Goal: Task Accomplishment & Management: Use online tool/utility

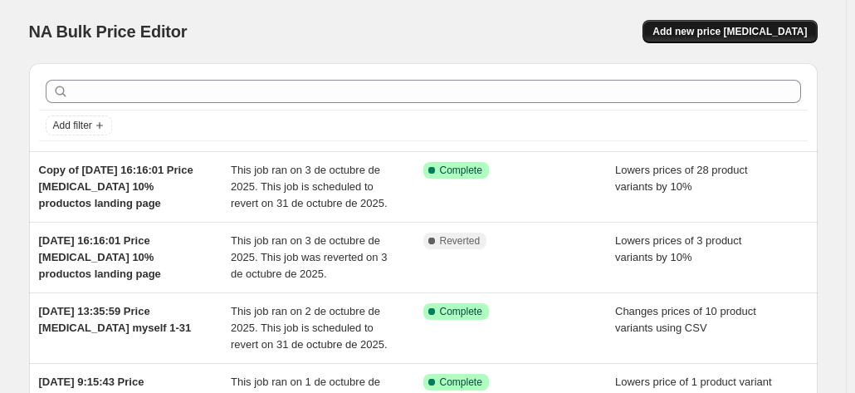
click at [791, 37] on span "Add new price [MEDICAL_DATA]" at bounding box center [730, 31] width 154 height 13
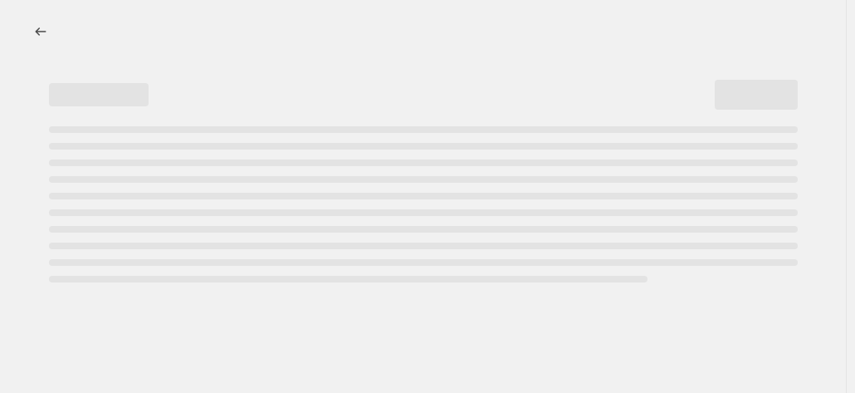
select select "percentage"
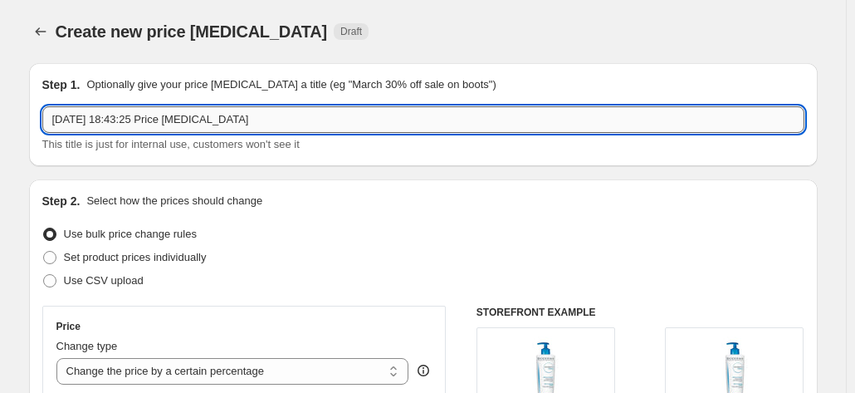
click at [371, 115] on input "[DATE] 18:43:25 Price [MEDICAL_DATA]" at bounding box center [423, 119] width 762 height 27
click at [377, 120] on input "[DATE] 18:43:25 Price [MEDICAL_DATA] medivelius" at bounding box center [423, 119] width 762 height 27
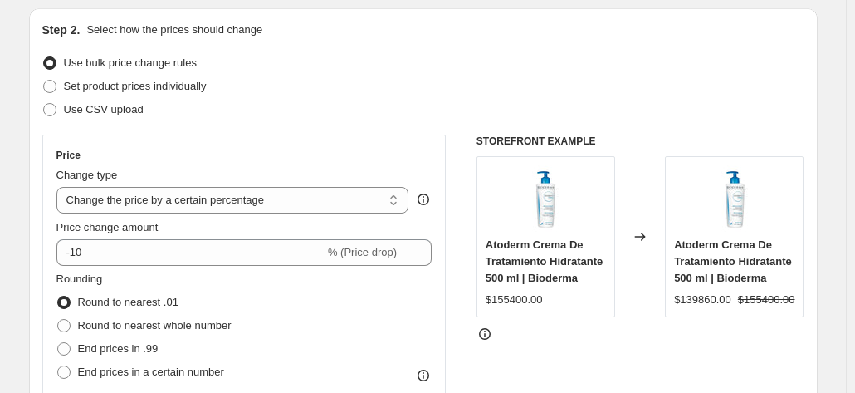
scroll to position [175, 0]
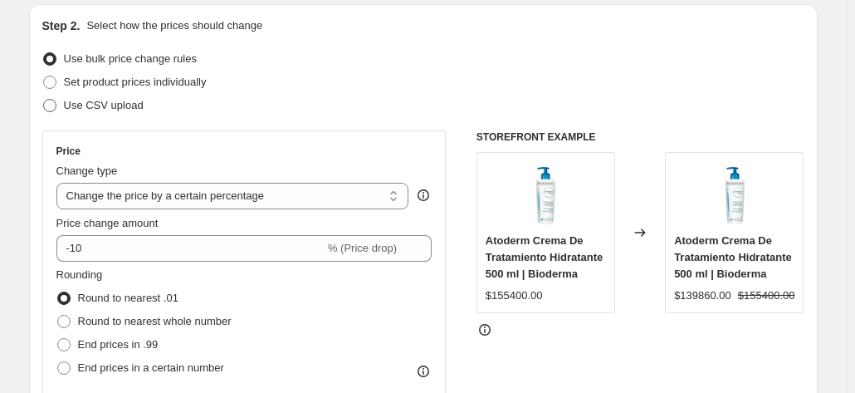
type input "[DATE] 18:43:25 Price [MEDICAL_DATA] medivelius 1-30"
click at [121, 110] on span "Use CSV upload" at bounding box center [104, 105] width 80 height 12
click at [44, 100] on input "Use CSV upload" at bounding box center [43, 99] width 1 height 1
radio input "true"
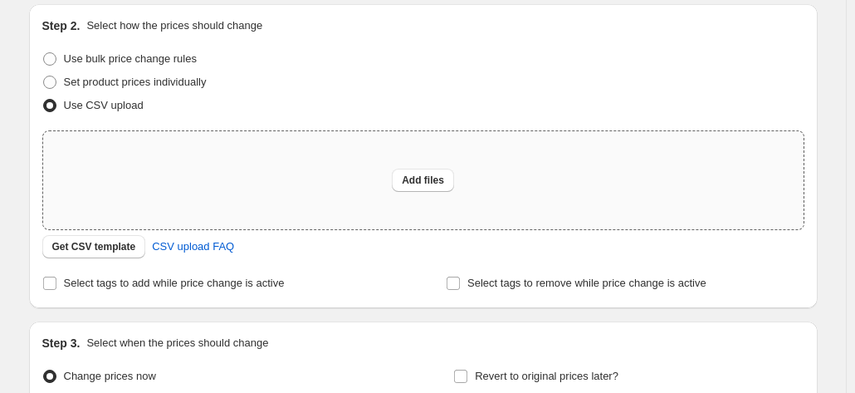
click at [387, 177] on div "Add files" at bounding box center [423, 180] width 761 height 98
type input "C:\fakepath\Plantilla descuentos Medivelius 25% 1al 30 Octubre 2025.xlsx - Hoja…"
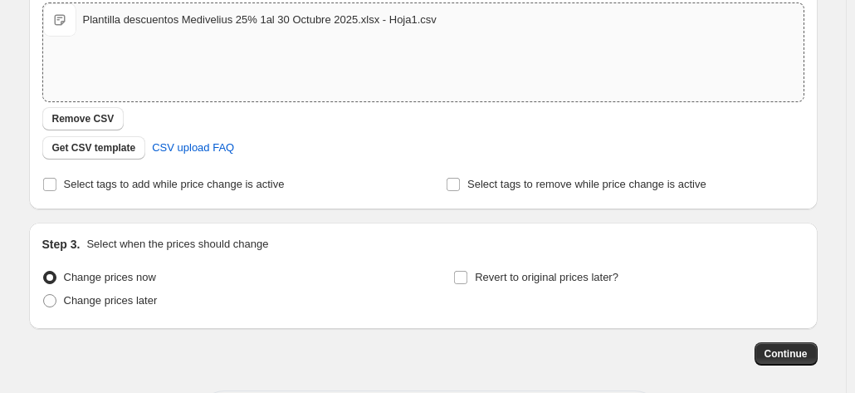
scroll to position [306, 0]
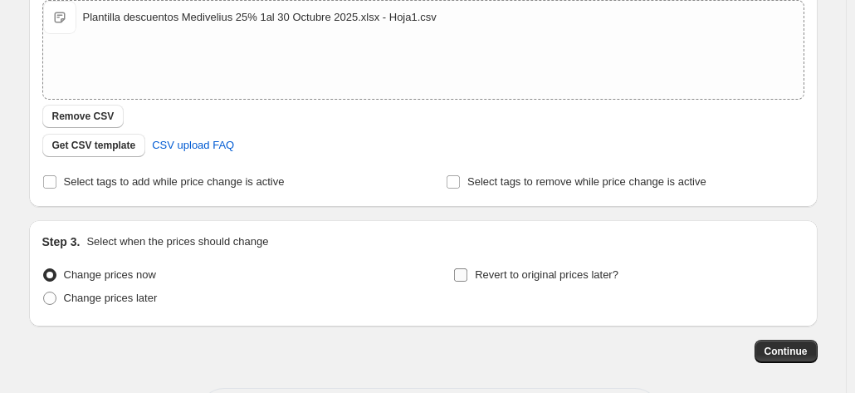
click at [465, 278] on input "Revert to original prices later?" at bounding box center [460, 274] width 13 height 13
checkbox input "true"
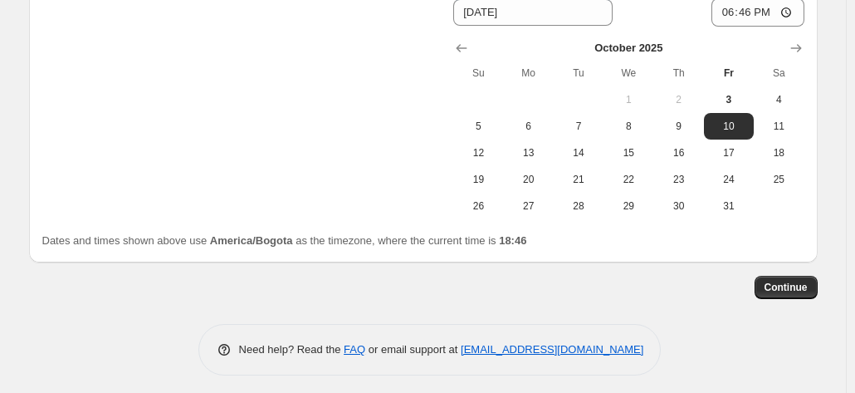
scroll to position [659, 0]
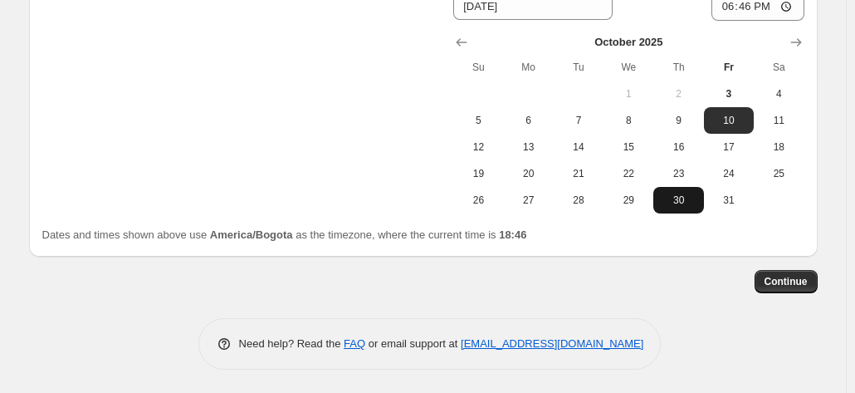
click at [703, 206] on button "30" at bounding box center [679, 200] width 50 height 27
type input "[DATE]"
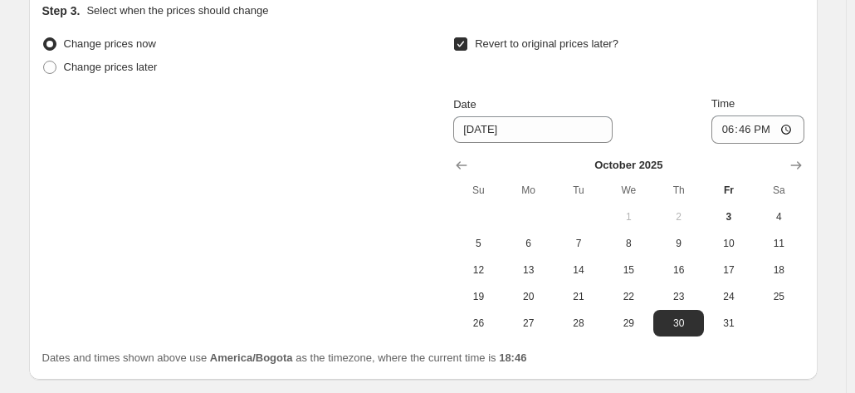
scroll to position [537, 0]
click at [733, 136] on input "18:46" at bounding box center [758, 129] width 93 height 28
type input "23:46"
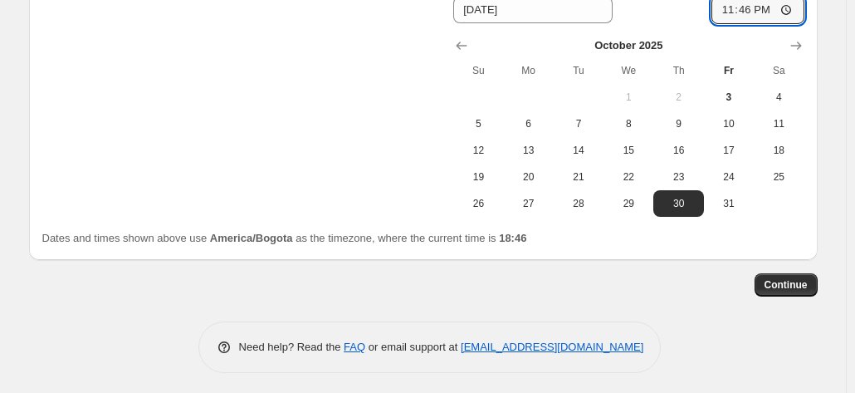
scroll to position [659, 0]
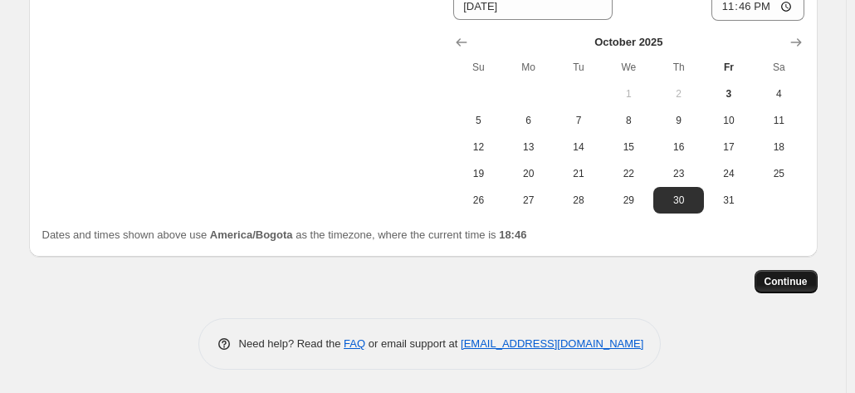
click at [772, 280] on span "Continue" at bounding box center [786, 281] width 43 height 13
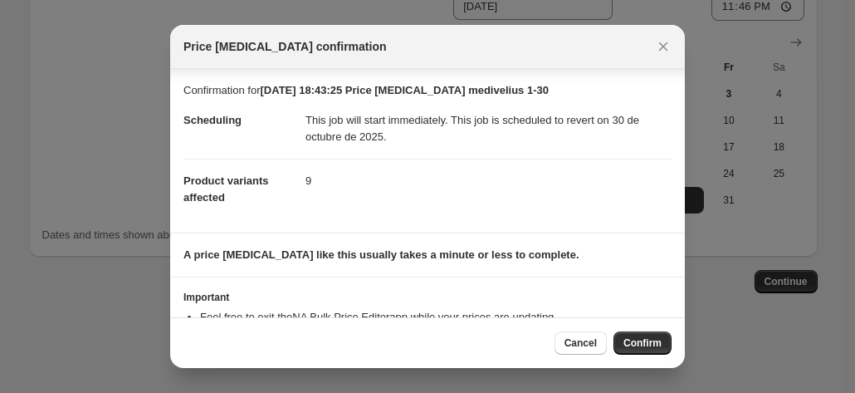
scroll to position [63, 0]
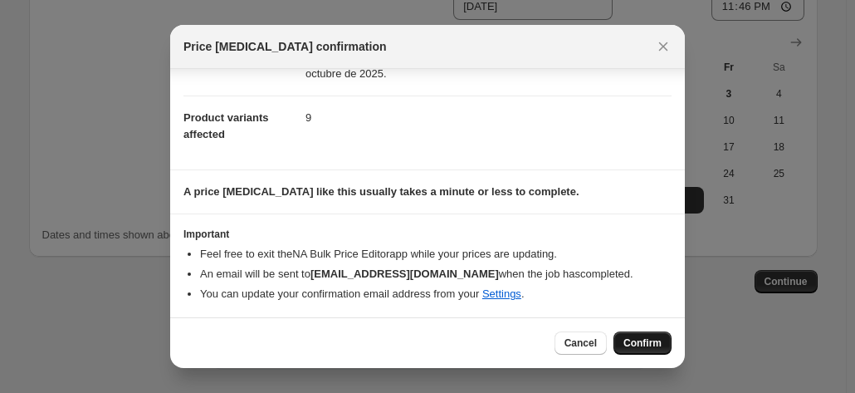
click at [623, 354] on button "Confirm" at bounding box center [643, 342] width 58 height 23
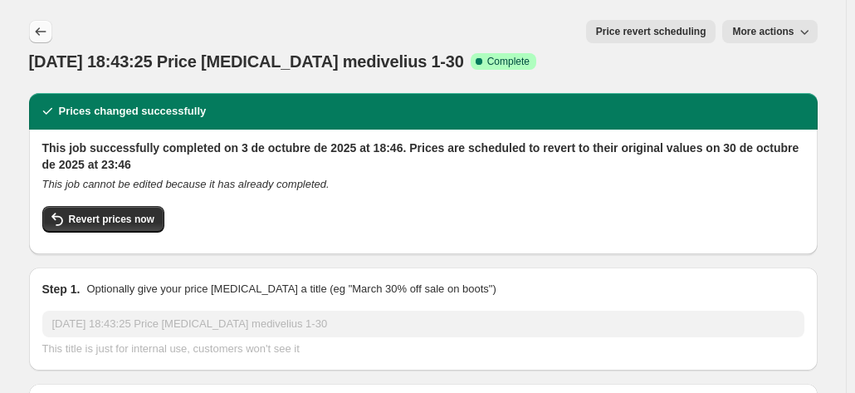
click at [47, 30] on icon "Price change jobs" at bounding box center [40, 31] width 17 height 17
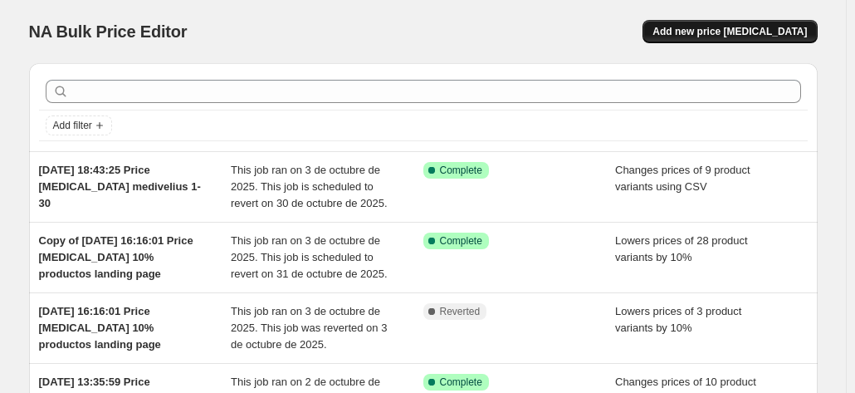
click at [698, 22] on button "Add new price [MEDICAL_DATA]" at bounding box center [730, 31] width 174 height 23
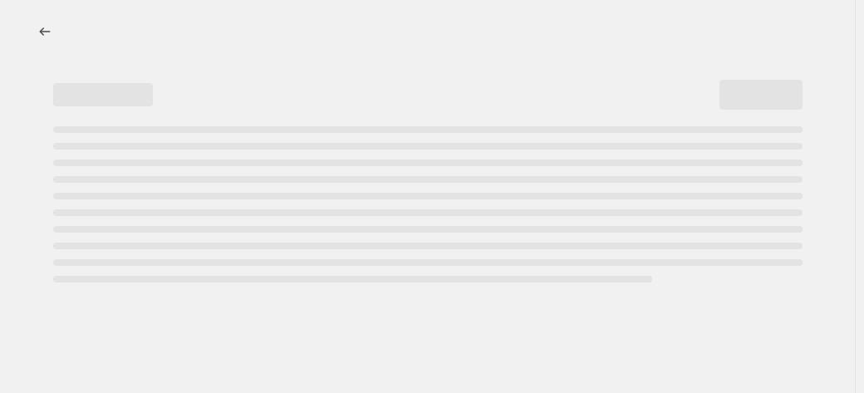
select select "percentage"
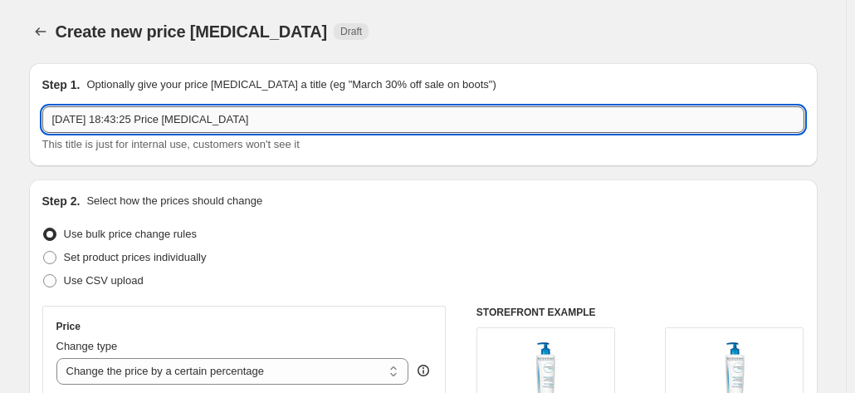
click at [279, 127] on input "[DATE] 18:43:25 Price [MEDICAL_DATA]" at bounding box center [423, 119] width 762 height 27
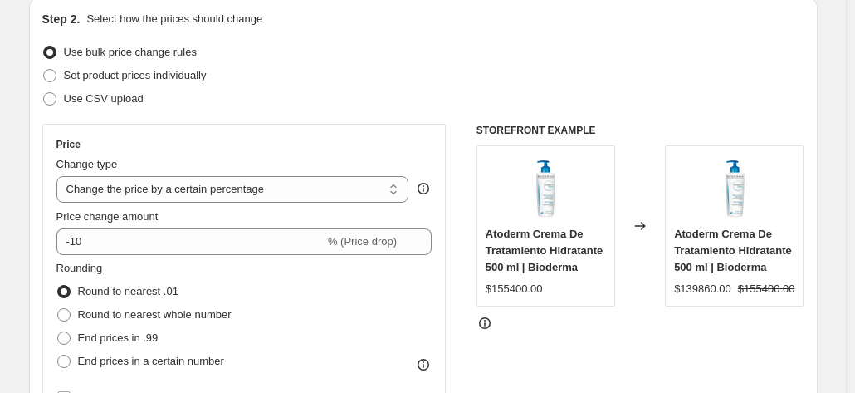
scroll to position [183, 0]
type input "[DATE] 18:43:25 Price [MEDICAL_DATA] medivelius 1-15"
click at [131, 95] on span "Use CSV upload" at bounding box center [104, 97] width 80 height 12
click at [44, 92] on input "Use CSV upload" at bounding box center [43, 91] width 1 height 1
radio input "true"
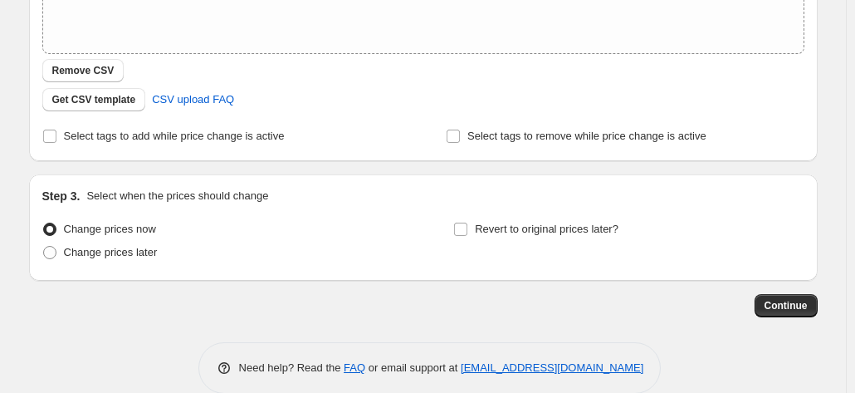
scroll to position [354, 0]
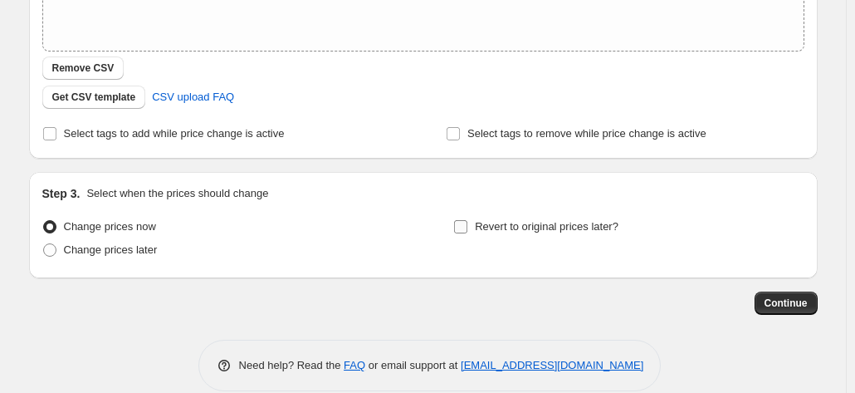
click at [472, 218] on label "Revert to original prices later?" at bounding box center [535, 226] width 165 height 23
click at [468, 220] on input "Revert to original prices later?" at bounding box center [460, 226] width 13 height 13
checkbox input "true"
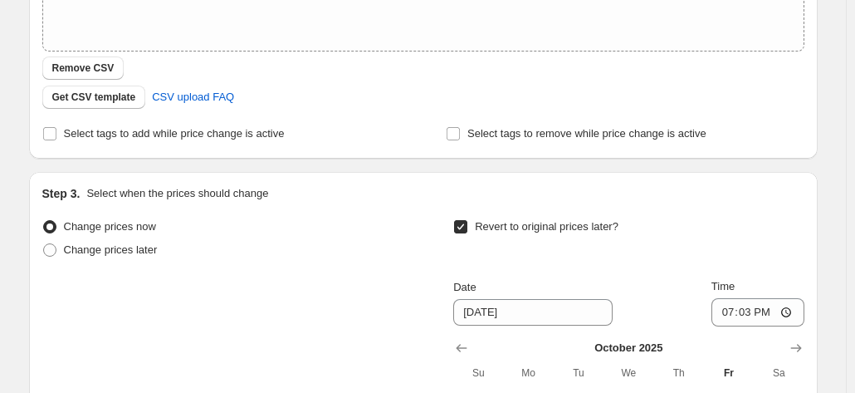
scroll to position [551, 0]
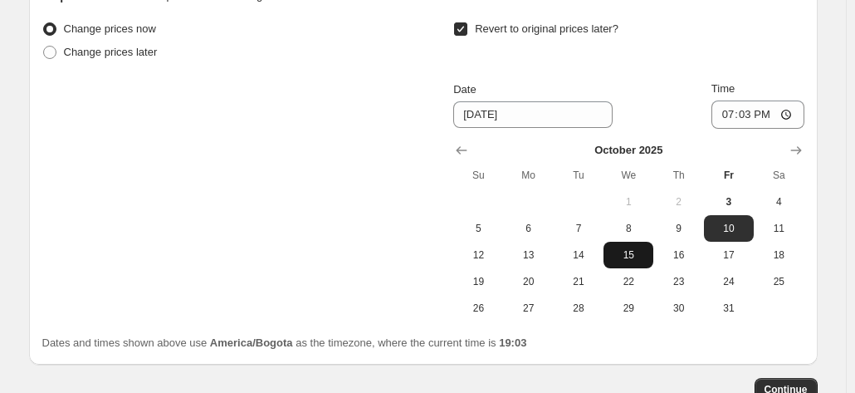
click at [625, 252] on span "15" at bounding box center [628, 254] width 37 height 13
type input "[DATE]"
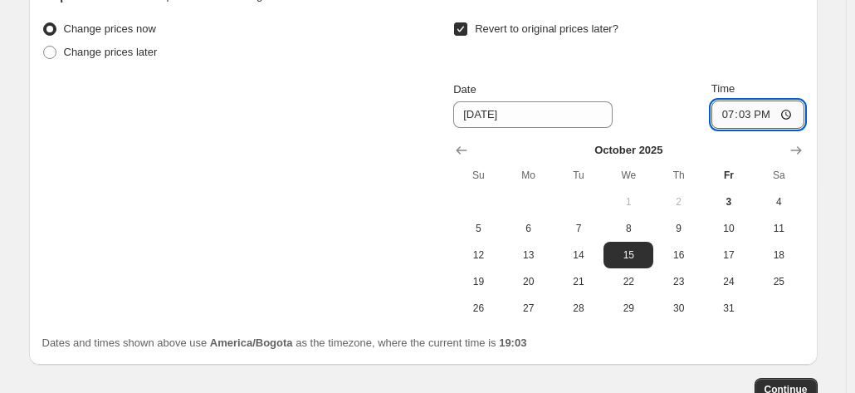
click at [732, 121] on input "19:03" at bounding box center [758, 114] width 93 height 28
type input "23:03"
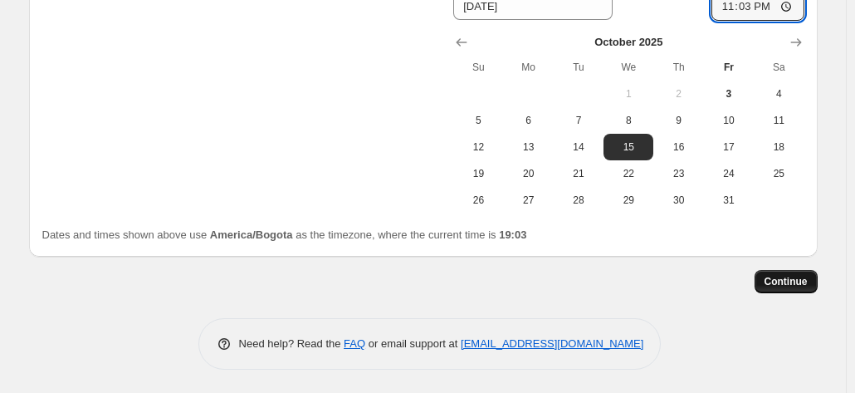
click at [797, 281] on span "Continue" at bounding box center [786, 281] width 43 height 13
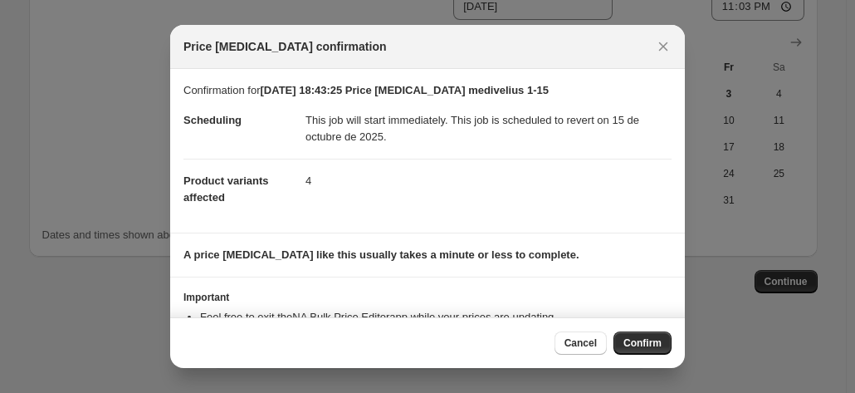
scroll to position [63, 0]
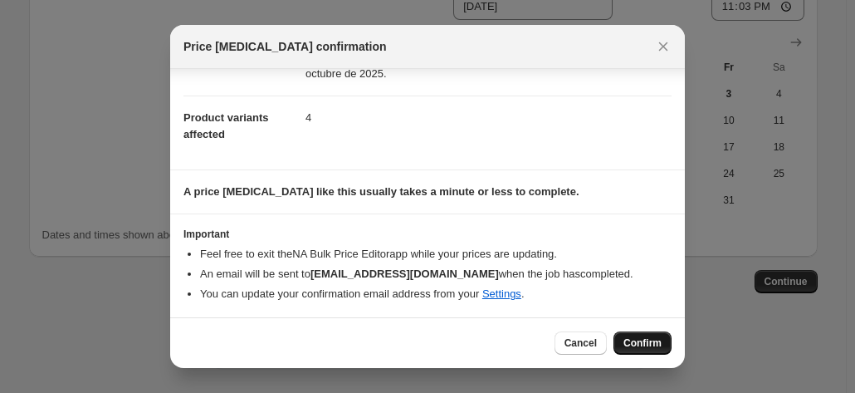
click at [645, 343] on span "Confirm" at bounding box center [643, 342] width 38 height 13
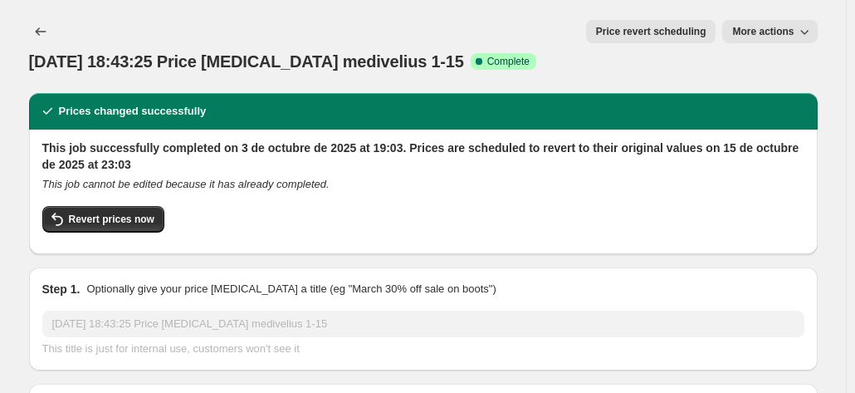
click at [33, 37] on button "Price change jobs" at bounding box center [40, 31] width 23 height 23
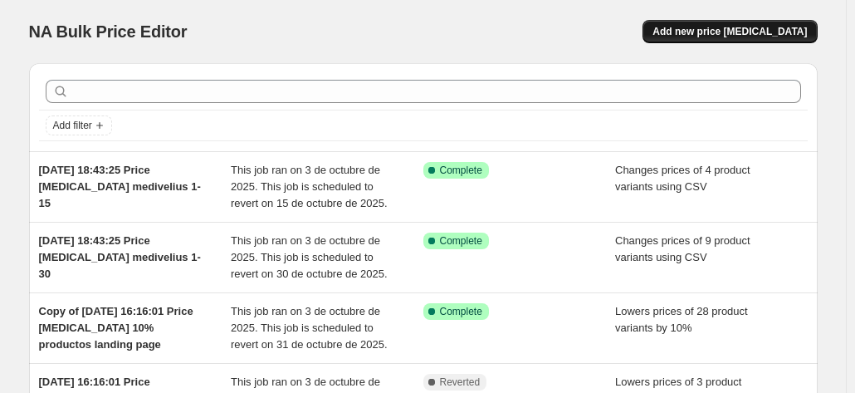
click at [701, 34] on span "Add new price [MEDICAL_DATA]" at bounding box center [730, 31] width 154 height 13
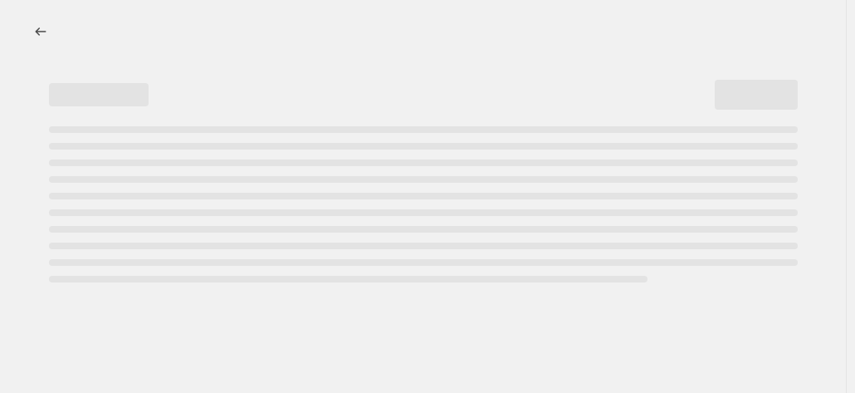
select select "percentage"
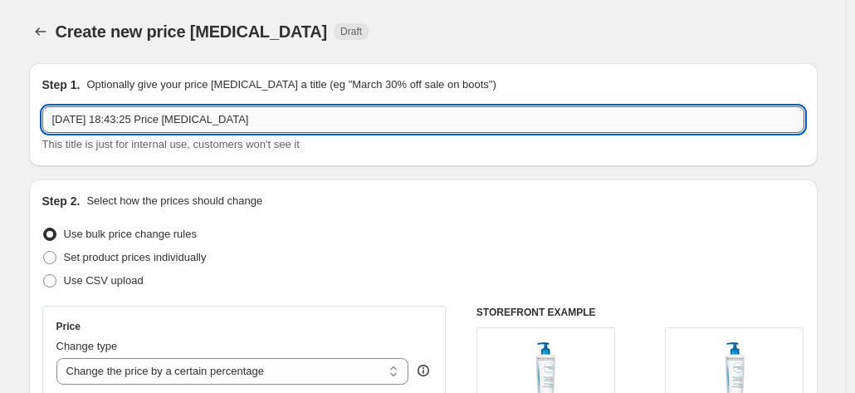
click at [324, 112] on input "[DATE] 18:43:25 Price [MEDICAL_DATA]" at bounding box center [423, 119] width 762 height 27
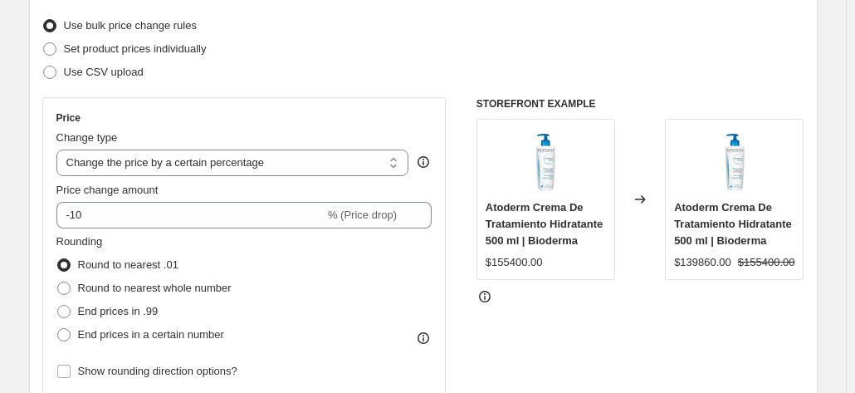
scroll to position [214, 0]
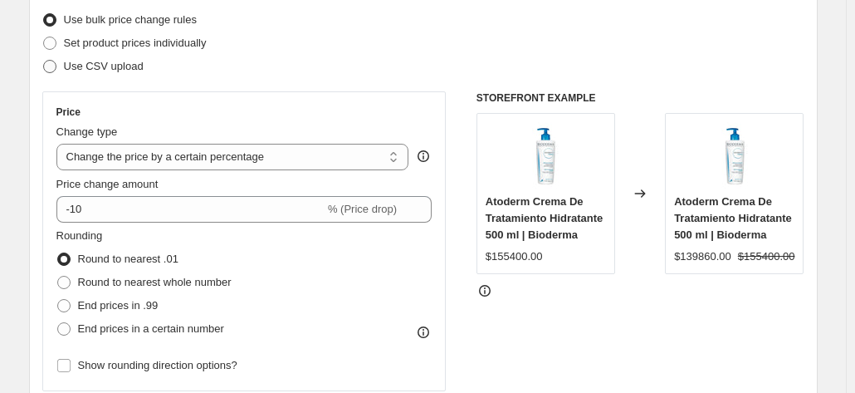
type input "[DATE] 18:43:25 Price [MEDICAL_DATA] medivelius 17-18"
click at [61, 64] on label "Use CSV upload" at bounding box center [92, 66] width 101 height 23
click at [44, 61] on input "Use CSV upload" at bounding box center [43, 60] width 1 height 1
radio input "true"
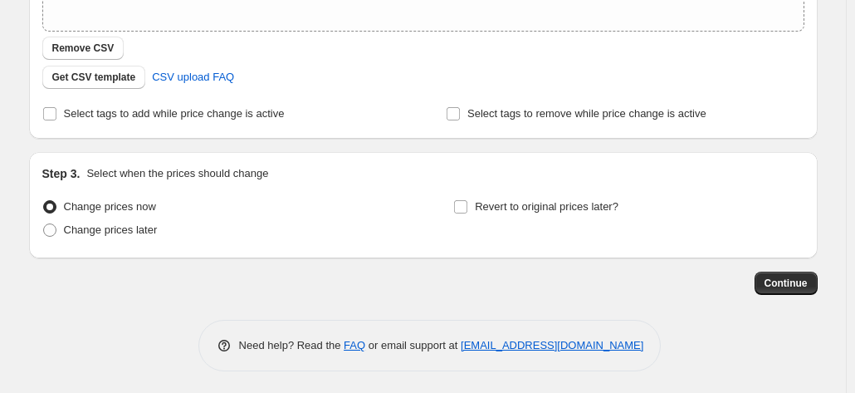
scroll to position [375, 0]
click at [474, 204] on label "Revert to original prices later?" at bounding box center [535, 205] width 165 height 23
click at [468, 204] on input "Revert to original prices later?" at bounding box center [460, 205] width 13 height 13
checkbox input "true"
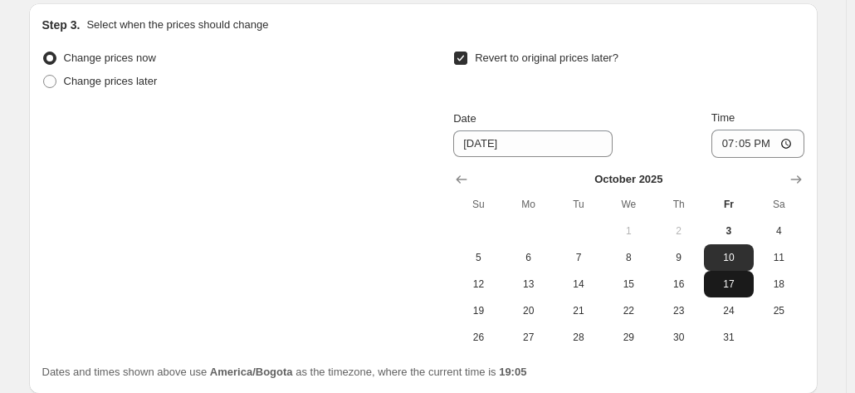
scroll to position [527, 0]
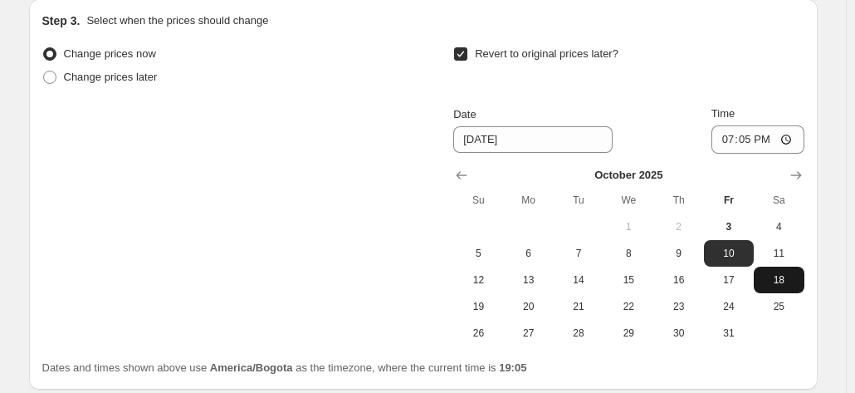
click at [786, 283] on span "18" at bounding box center [779, 279] width 37 height 13
type input "[DATE]"
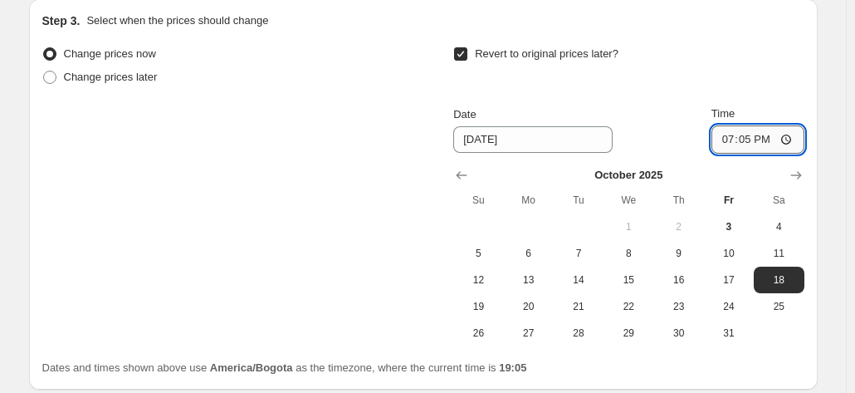
click at [730, 142] on input "19:05" at bounding box center [758, 139] width 93 height 28
type input "23:33"
click at [111, 79] on span "Change prices later" at bounding box center [111, 77] width 94 height 12
click at [44, 71] on input "Change prices later" at bounding box center [43, 71] width 1 height 1
radio input "true"
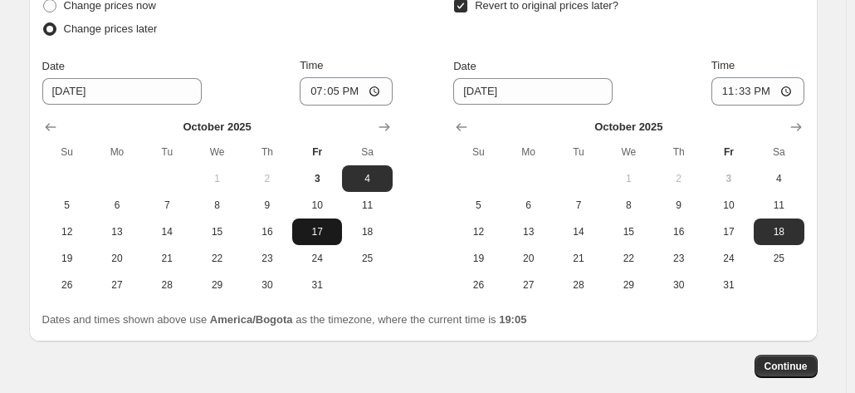
scroll to position [582, 0]
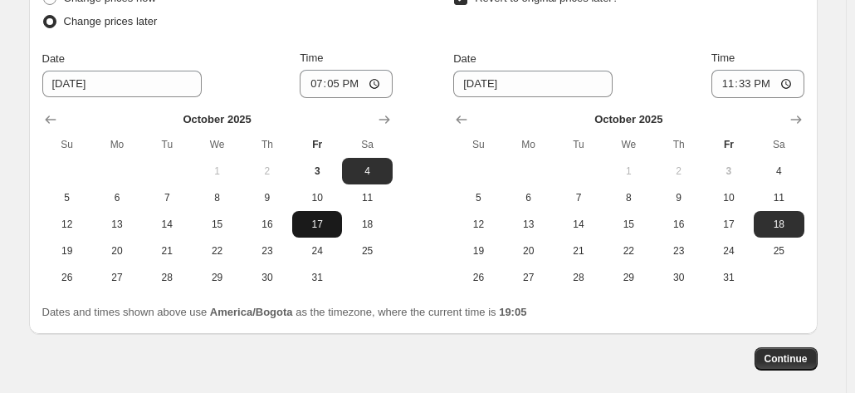
click at [322, 224] on span "17" at bounding box center [317, 224] width 37 height 13
type input "[DATE]"
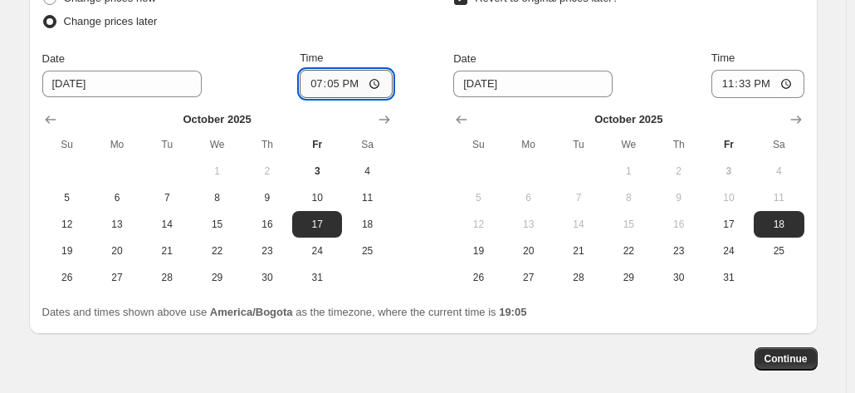
click at [311, 87] on input "19:05" at bounding box center [346, 84] width 93 height 28
type input "00:11"
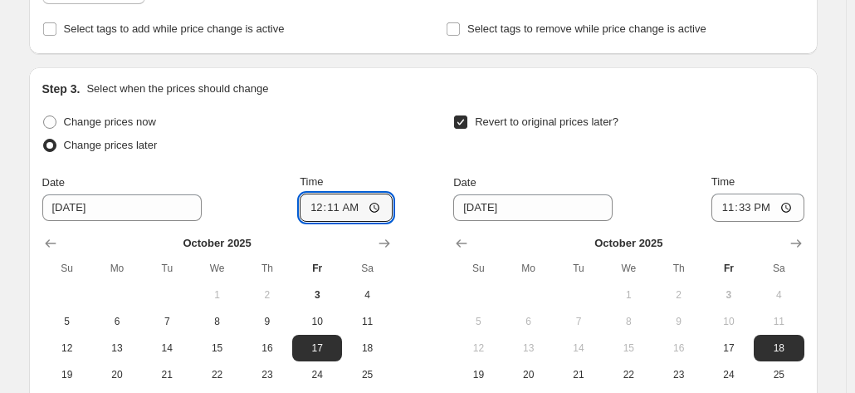
scroll to position [659, 0]
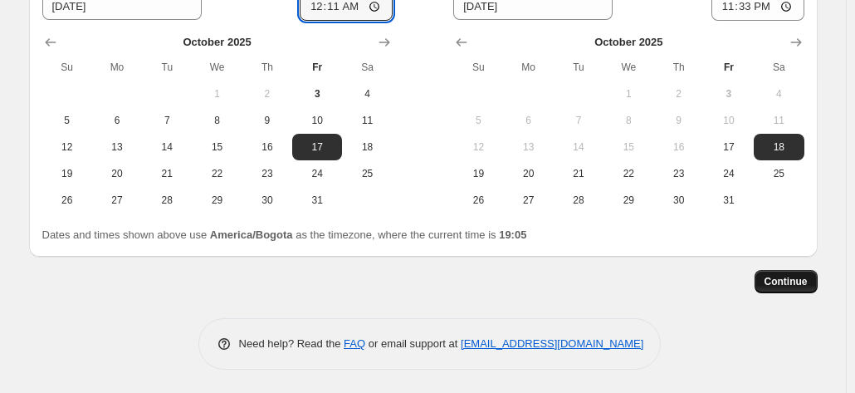
click at [811, 273] on button "Continue" at bounding box center [786, 281] width 63 height 23
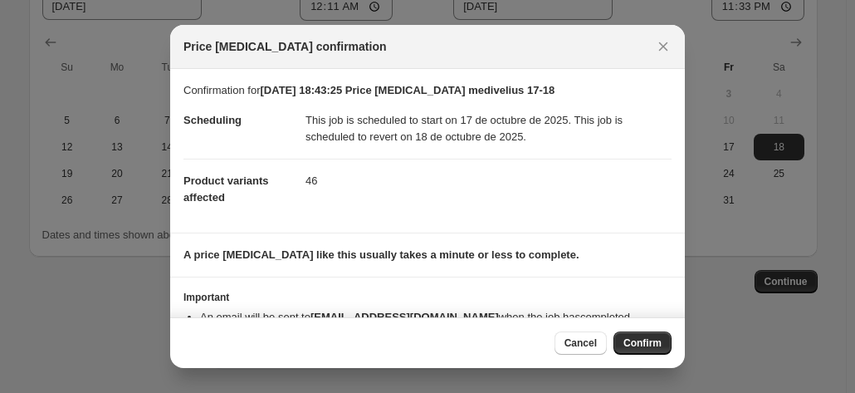
scroll to position [43, 0]
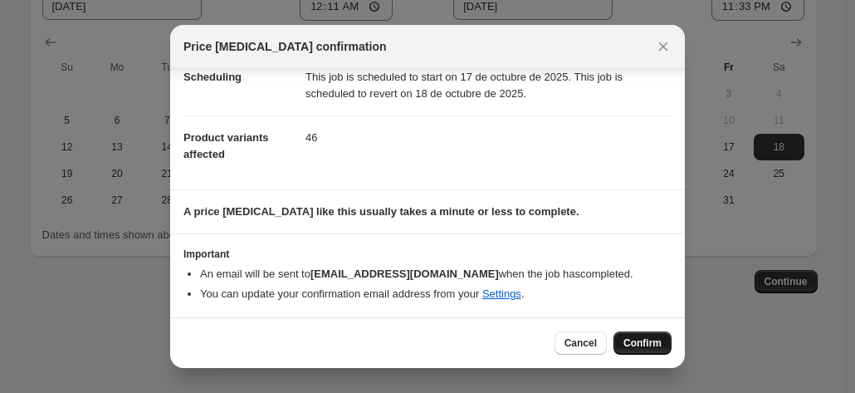
click at [639, 336] on button "Confirm" at bounding box center [643, 342] width 58 height 23
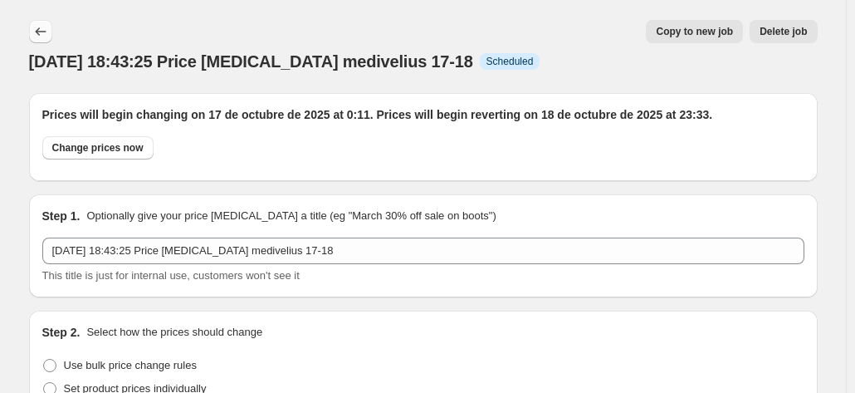
click at [49, 24] on icon "Price change jobs" at bounding box center [40, 31] width 17 height 17
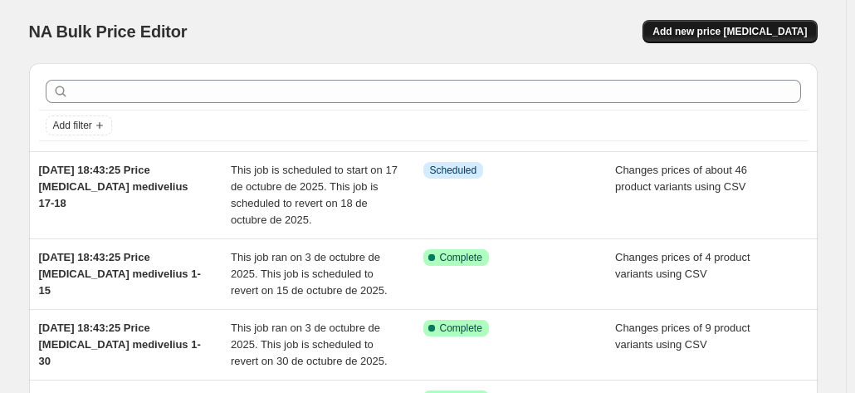
click at [770, 36] on span "Add new price [MEDICAL_DATA]" at bounding box center [730, 31] width 154 height 13
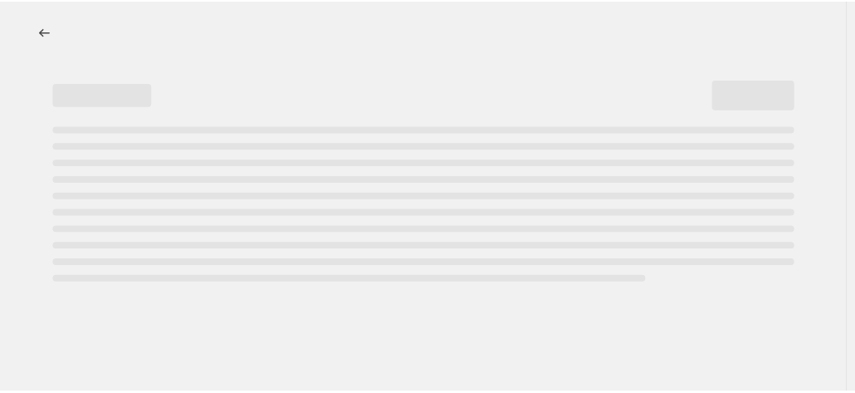
select select "percentage"
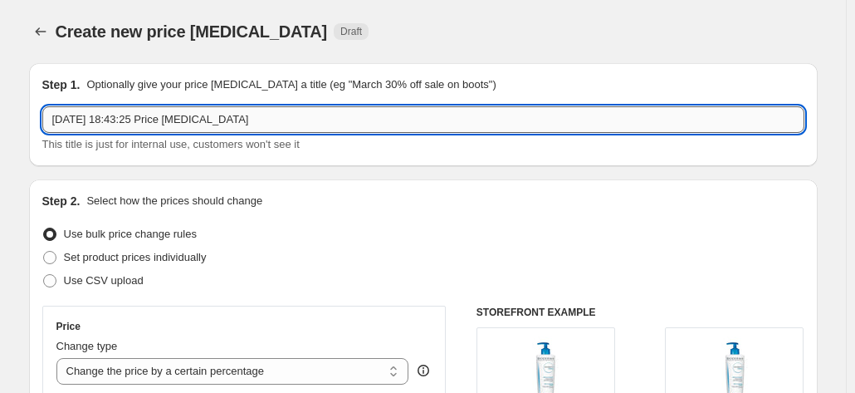
click at [278, 125] on input "[DATE] 18:43:25 Price [MEDICAL_DATA]" at bounding box center [423, 119] width 762 height 27
type input "[DATE] 18:43:25 Price [MEDICAL_DATA] medivelius 23-31"
click at [115, 277] on span "Use CSV upload" at bounding box center [104, 280] width 80 height 12
click at [44, 275] on input "Use CSV upload" at bounding box center [43, 274] width 1 height 1
radio input "true"
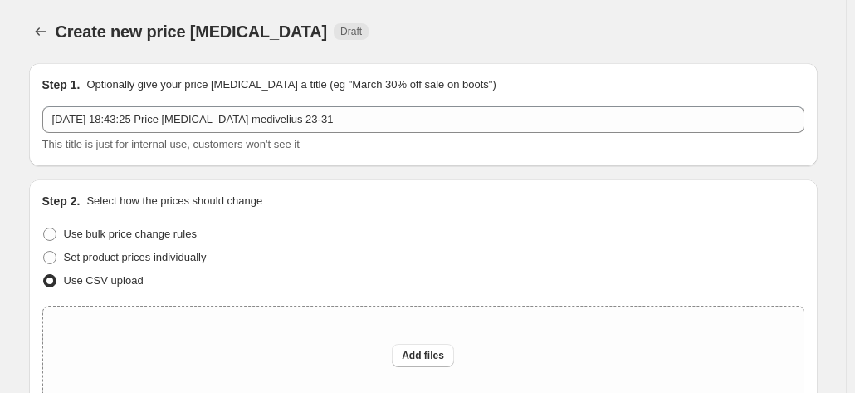
scroll to position [252, 0]
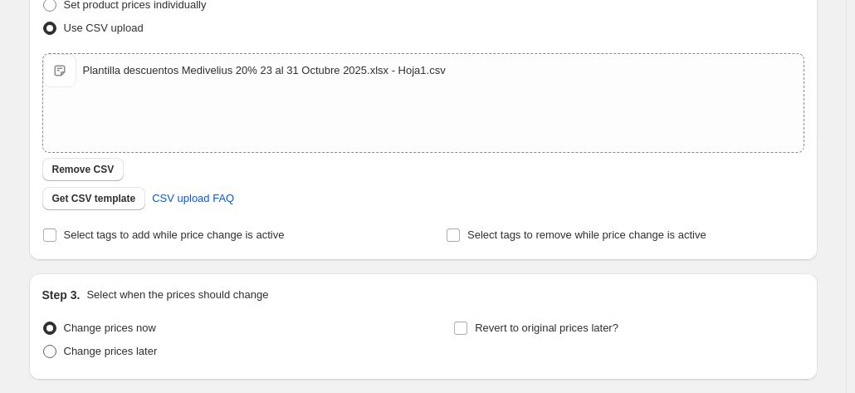
click at [135, 349] on span "Change prices later" at bounding box center [111, 351] width 94 height 12
click at [44, 346] on input "Change prices later" at bounding box center [43, 345] width 1 height 1
radio input "true"
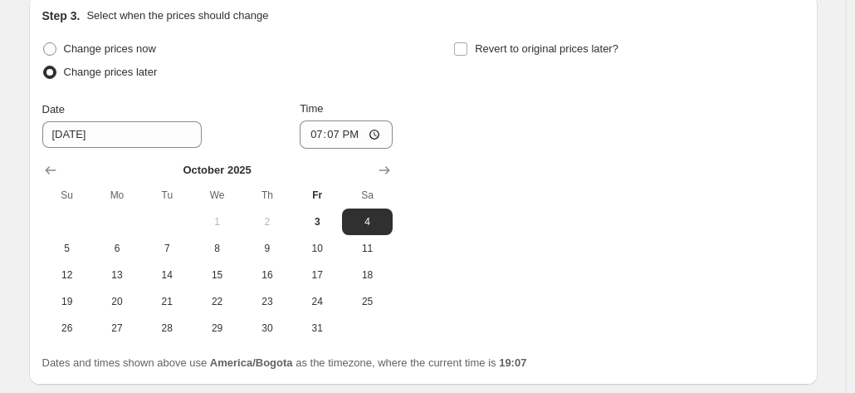
scroll to position [537, 0]
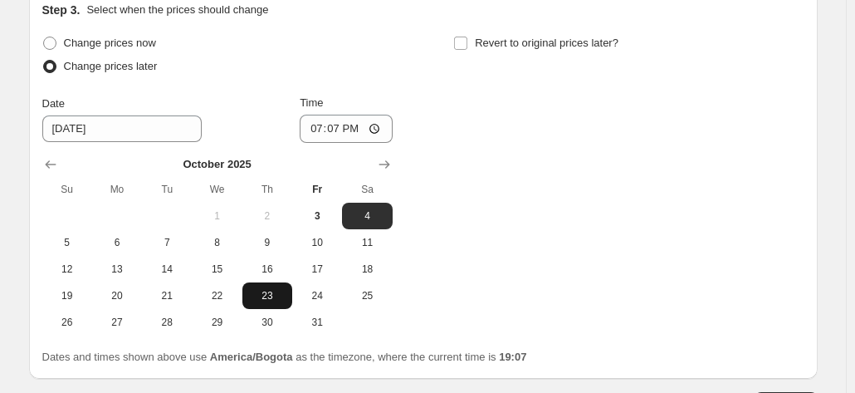
click at [279, 297] on span "23" at bounding box center [267, 295] width 37 height 13
type input "[DATE]"
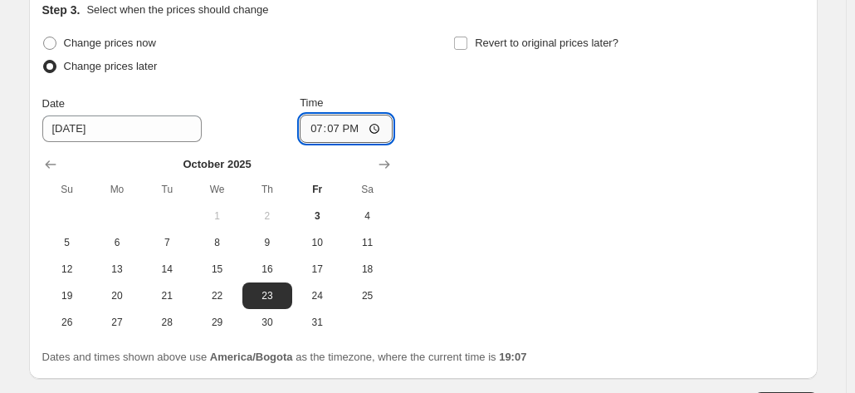
click at [324, 130] on input "19:07" at bounding box center [346, 129] width 93 height 28
type input "00:33"
click at [465, 49] on input "Revert to original prices later?" at bounding box center [460, 43] width 13 height 13
checkbox input "true"
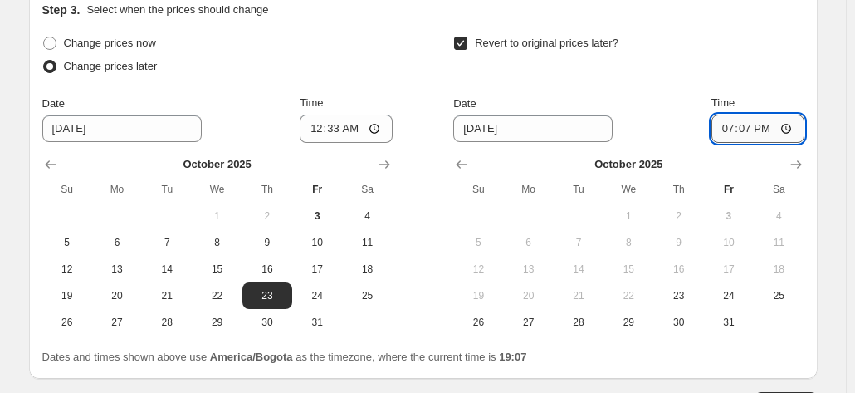
click at [729, 129] on input "19:07" at bounding box center [758, 129] width 93 height 28
type input "23:33"
click at [737, 326] on span "31" at bounding box center [729, 322] width 37 height 13
type input "[DATE]"
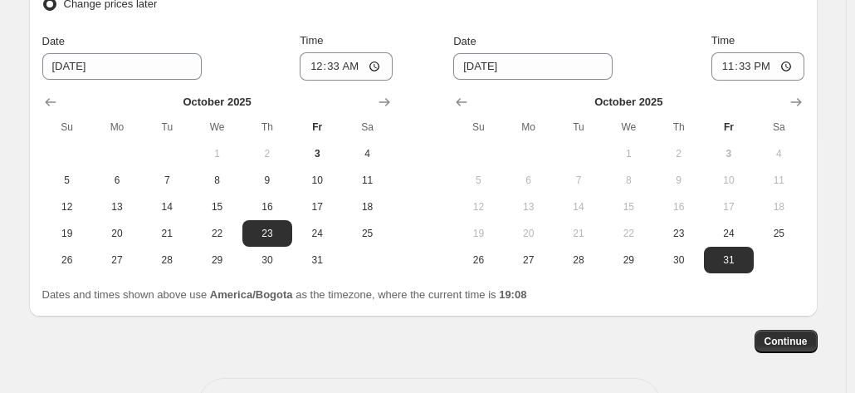
scroll to position [598, 0]
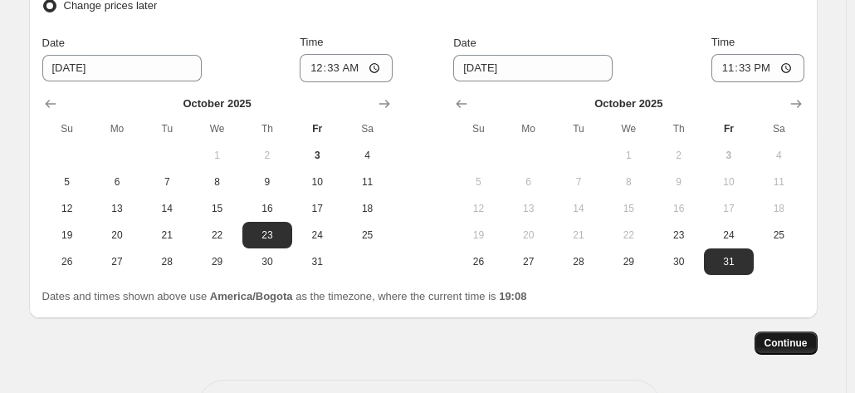
click at [786, 344] on span "Continue" at bounding box center [786, 342] width 43 height 13
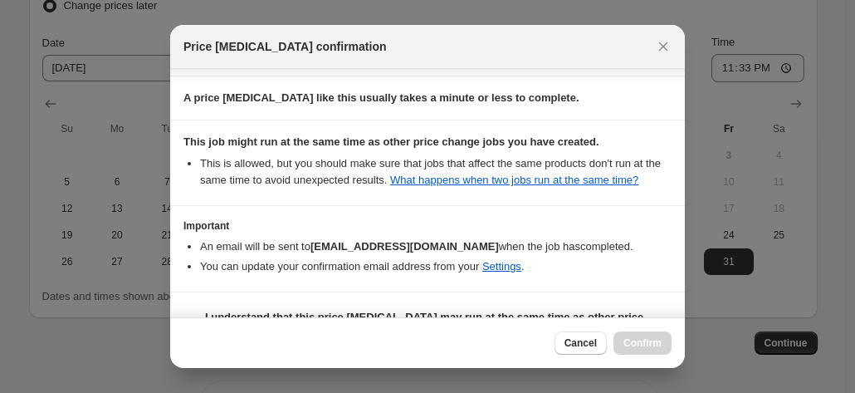
scroll to position [196, 0]
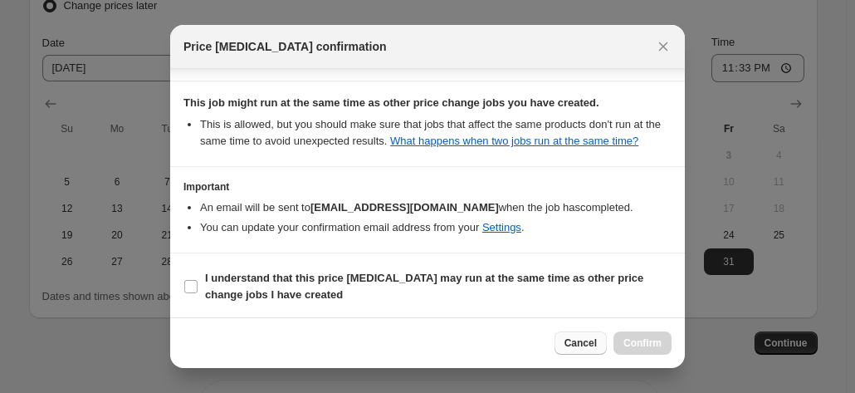
click at [577, 340] on span "Cancel" at bounding box center [581, 342] width 32 height 13
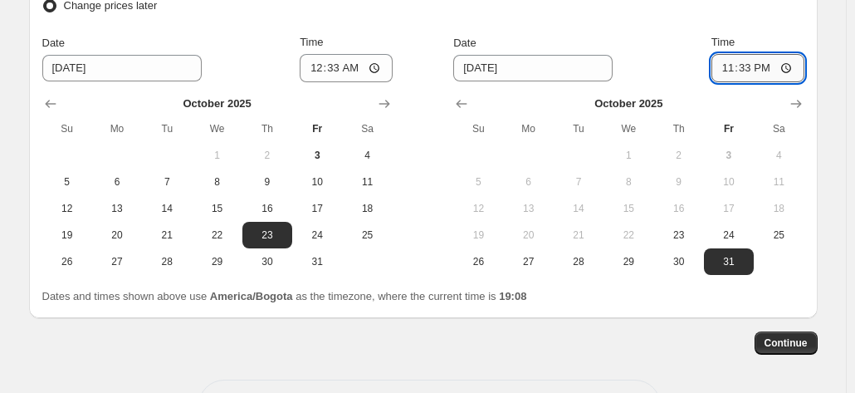
click at [739, 69] on input "23:33" at bounding box center [758, 68] width 93 height 28
type input "23:44"
click at [792, 343] on span "Continue" at bounding box center [786, 342] width 43 height 13
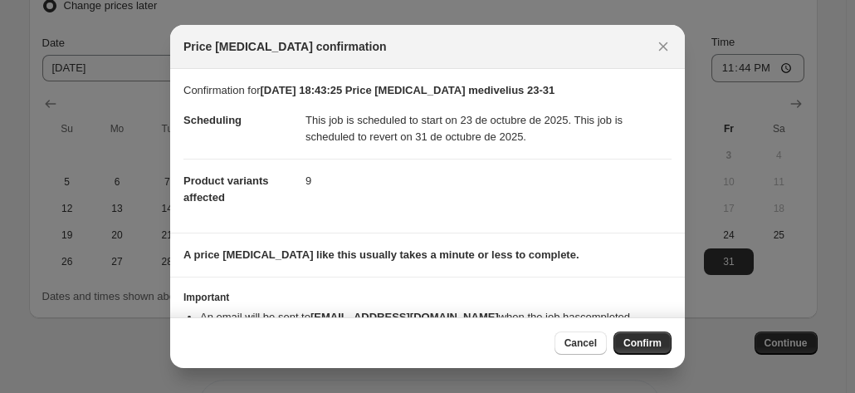
scroll to position [43, 0]
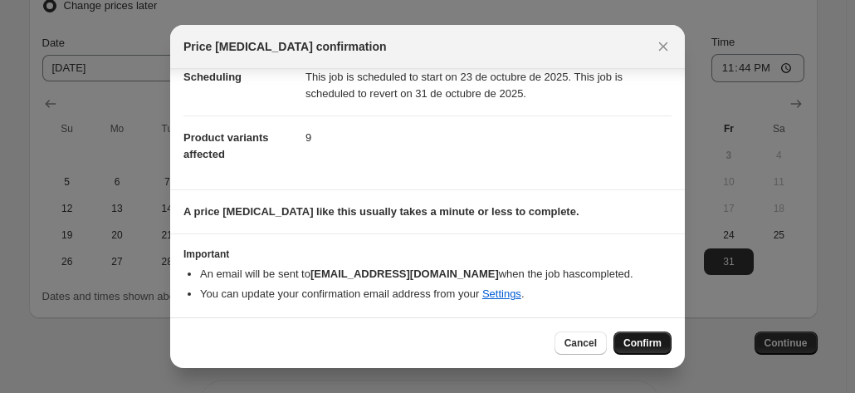
click at [643, 343] on span "Confirm" at bounding box center [643, 342] width 38 height 13
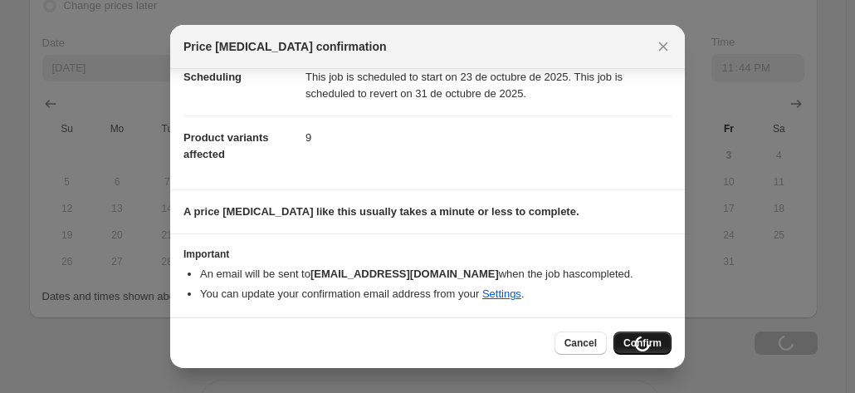
scroll to position [598, 0]
